Goal: Find specific page/section: Find specific page/section

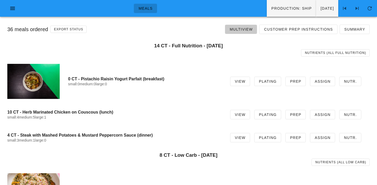
click at [253, 27] on span "Multiview" at bounding box center [240, 29] width 23 height 4
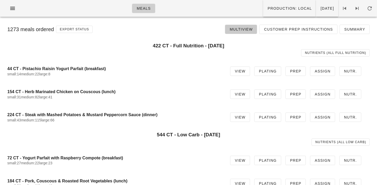
click at [246, 29] on span "Multiview" at bounding box center [240, 29] width 23 height 4
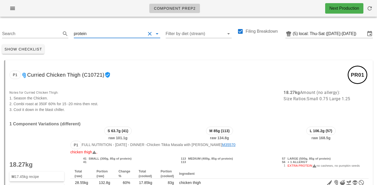
click at [91, 33] on input "text" at bounding box center [117, 34] width 58 height 8
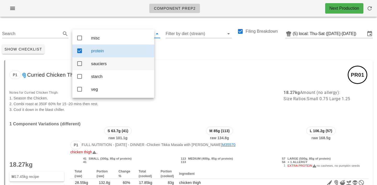
click at [96, 66] on div "sauciers" at bounding box center [120, 63] width 59 height 5
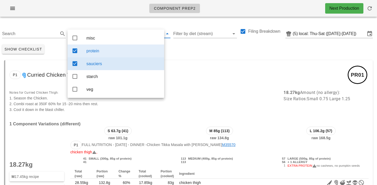
click at [98, 54] on div "protein" at bounding box center [123, 50] width 74 height 11
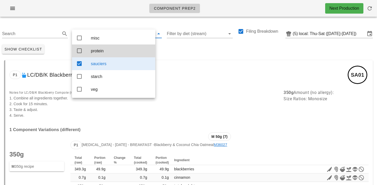
click at [176, 49] on div "Show Checklist" at bounding box center [188, 49] width 377 height 14
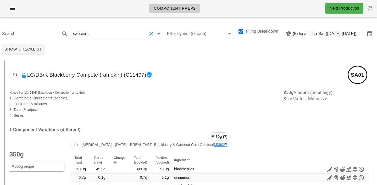
click at [97, 34] on input "text" at bounding box center [117, 34] width 57 height 8
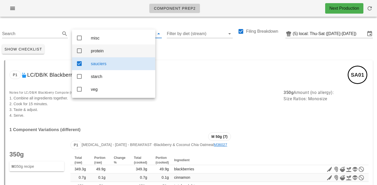
click at [97, 49] on div "protein" at bounding box center [121, 50] width 60 height 5
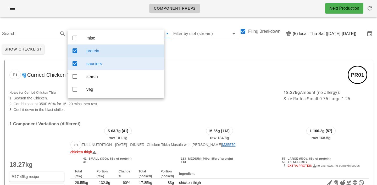
click at [109, 62] on div "sauciers" at bounding box center [123, 63] width 74 height 5
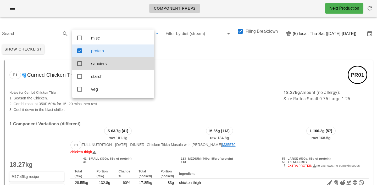
click at [180, 48] on div "Show Checklist" at bounding box center [188, 49] width 377 height 14
